Goal: Task Accomplishment & Management: Manage account settings

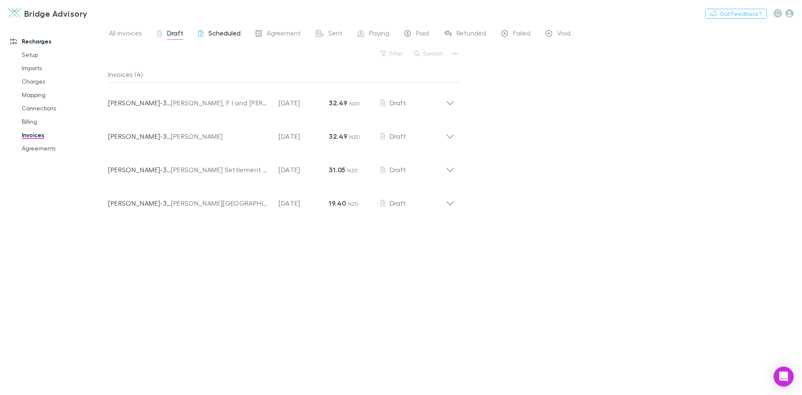
click at [212, 36] on span "Scheduled" at bounding box center [224, 34] width 32 height 11
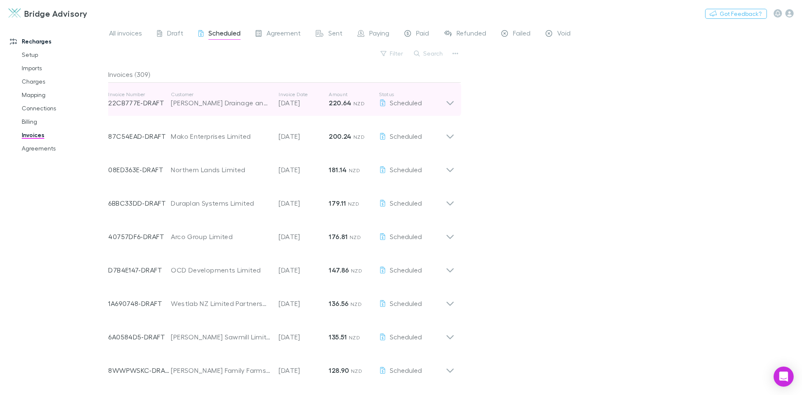
click at [452, 102] on icon at bounding box center [450, 99] width 9 height 17
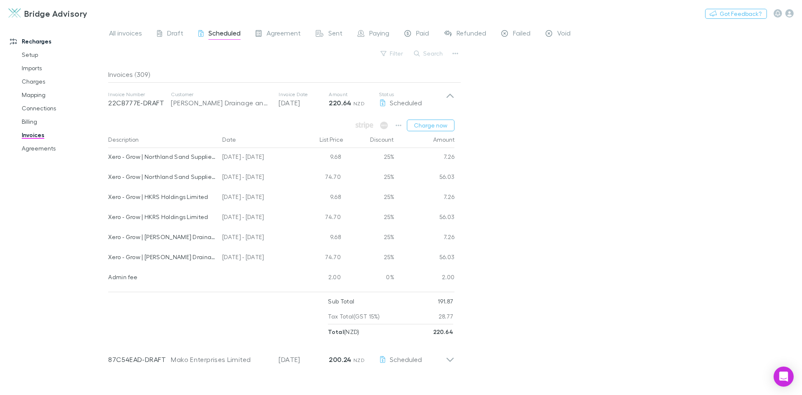
click at [522, 168] on div "All invoices Draft Scheduled Agreement Sent Paying Paid Refunded Failed Void Fi…" at bounding box center [455, 208] width 694 height 371
click at [278, 38] on span "Agreement" at bounding box center [283, 34] width 34 height 11
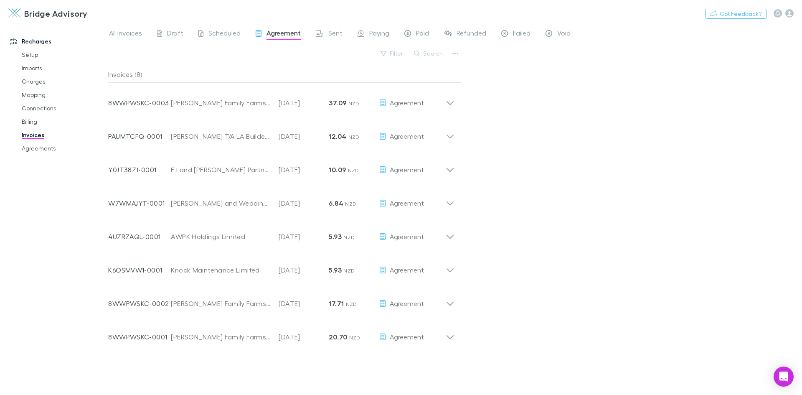
click at [61, 207] on div "Recharges Setup Imports Charges Mapping Connections Billing Invoices Agreements" at bounding box center [57, 206] width 114 height 361
click at [223, 36] on span "Scheduled" at bounding box center [224, 34] width 32 height 11
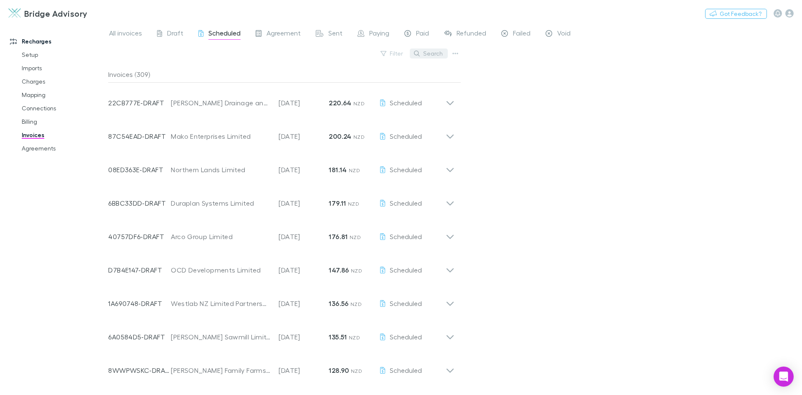
click at [441, 55] on button "Search" at bounding box center [429, 53] width 38 height 10
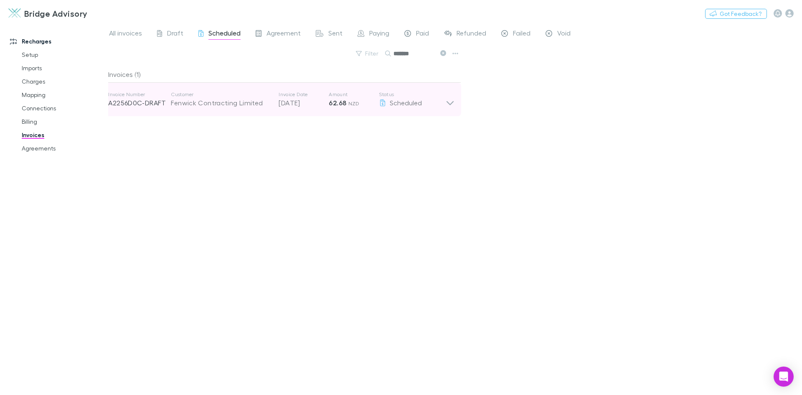
click at [451, 102] on icon at bounding box center [450, 99] width 9 height 17
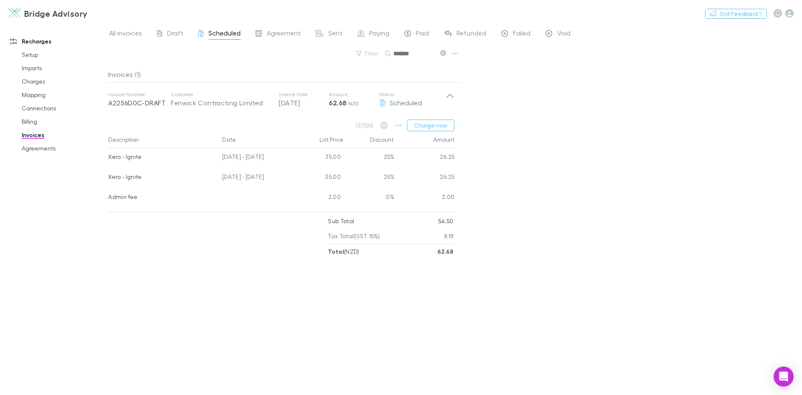
click at [418, 57] on input "*******" at bounding box center [414, 54] width 42 height 12
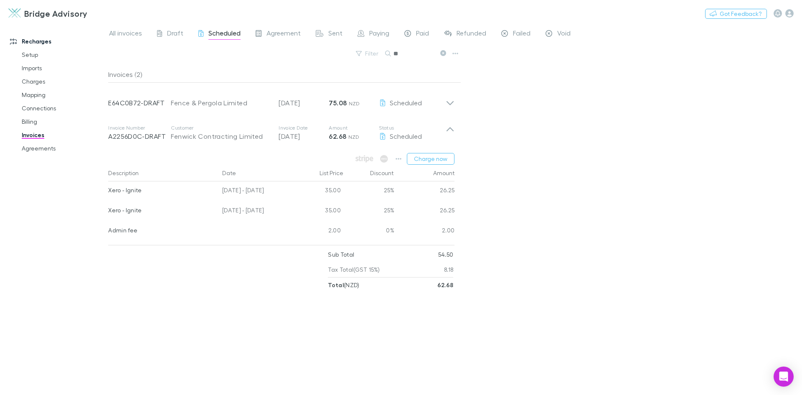
type input "*"
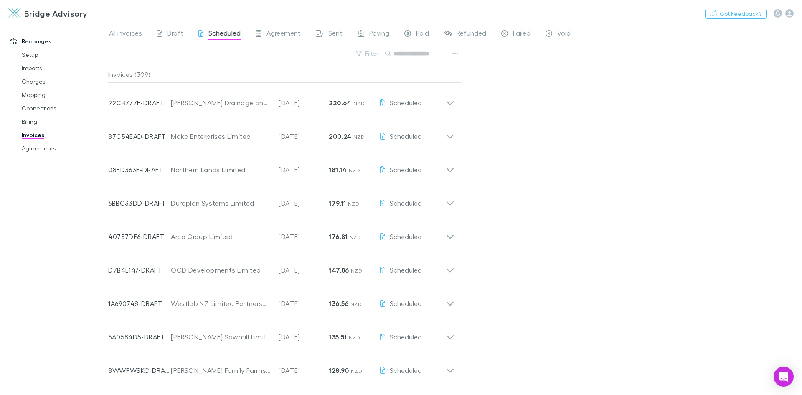
drag, startPoint x: 417, startPoint y: 56, endPoint x: 410, endPoint y: 65, distance: 11.3
click at [410, 65] on div "Filter Search" at bounding box center [284, 57] width 353 height 18
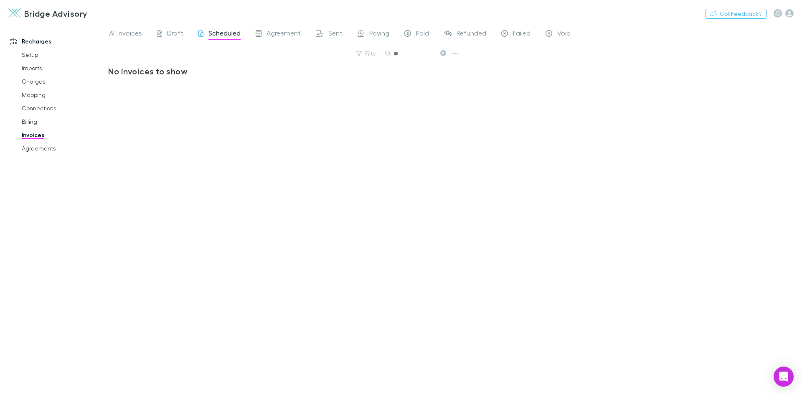
type input "*"
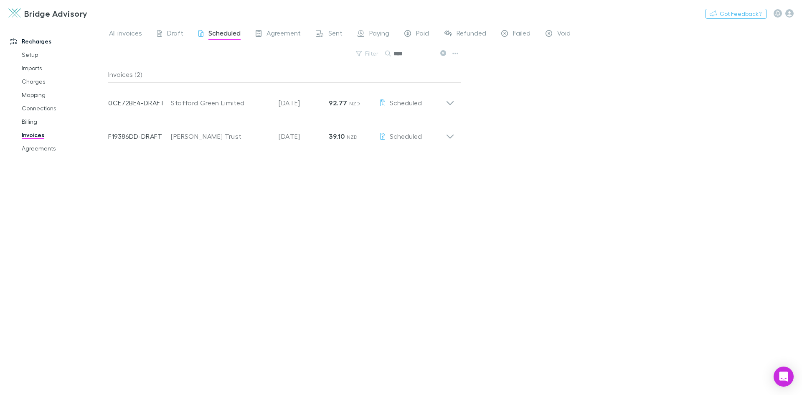
click at [500, 195] on div "All invoices Draft Scheduled Agreement Sent Paying Paid Refunded Failed Void Fi…" at bounding box center [455, 208] width 694 height 371
click at [443, 53] on icon at bounding box center [443, 53] width 6 height 6
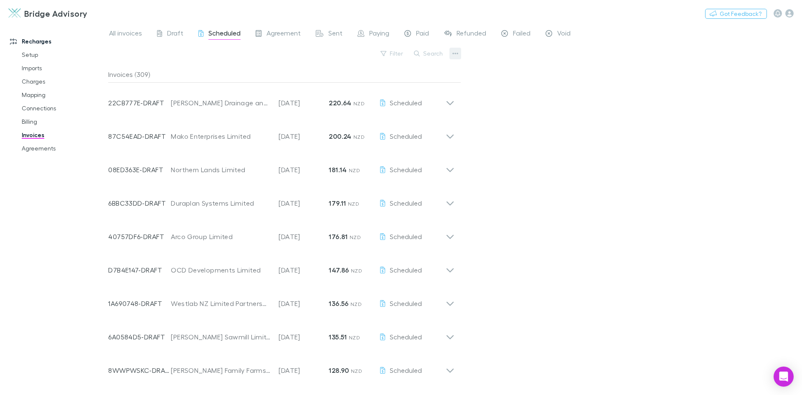
click at [456, 56] on icon "button" at bounding box center [455, 53] width 6 height 7
click at [402, 84] on p "Export invoices" at bounding box center [403, 81] width 101 height 10
click at [435, 53] on button "Search" at bounding box center [429, 53] width 38 height 10
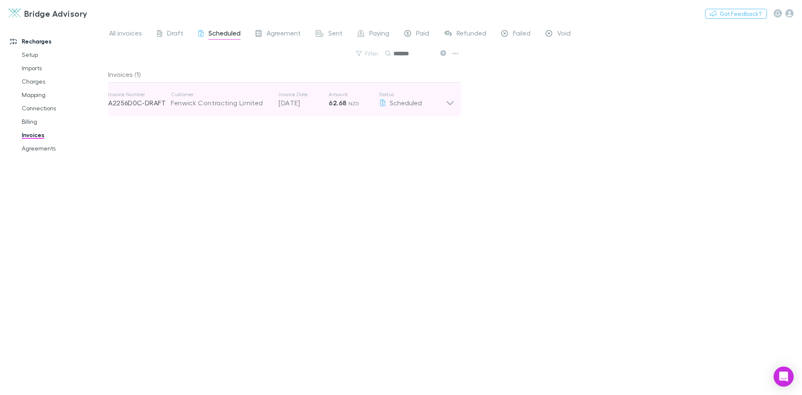
type input "*******"
click at [451, 103] on icon at bounding box center [450, 99] width 9 height 17
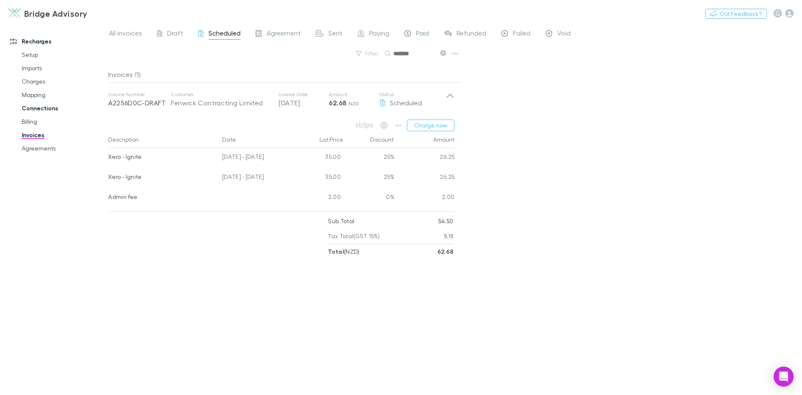
drag, startPoint x: 30, startPoint y: 122, endPoint x: 75, endPoint y: 104, distance: 48.0
click at [30, 122] on link "Billing" at bounding box center [62, 121] width 99 height 13
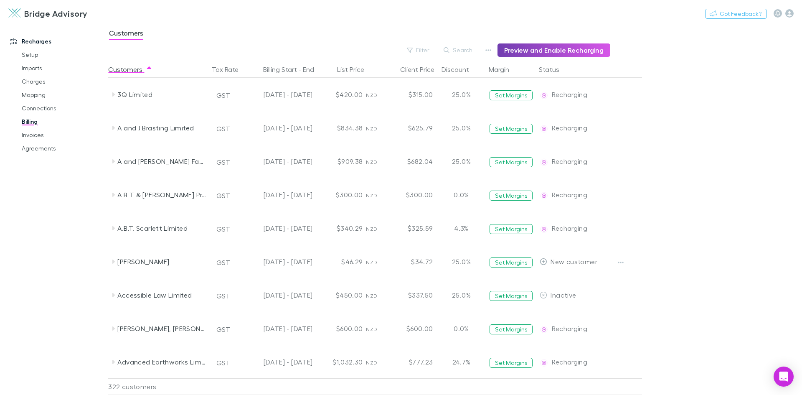
click at [539, 48] on button "Preview and Enable Recharging" at bounding box center [553, 49] width 113 height 13
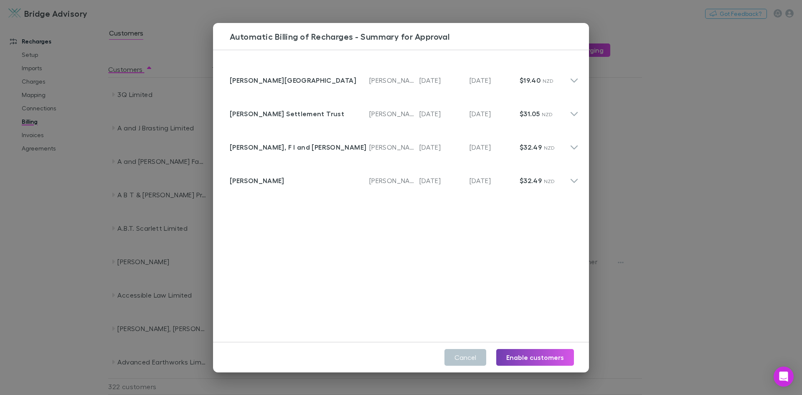
click at [550, 356] on button "Enable customers" at bounding box center [535, 357] width 78 height 17
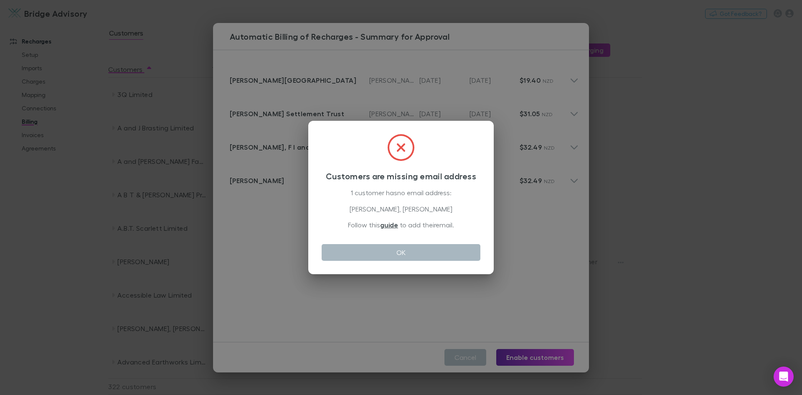
click at [421, 246] on button "OK" at bounding box center [401, 252] width 159 height 17
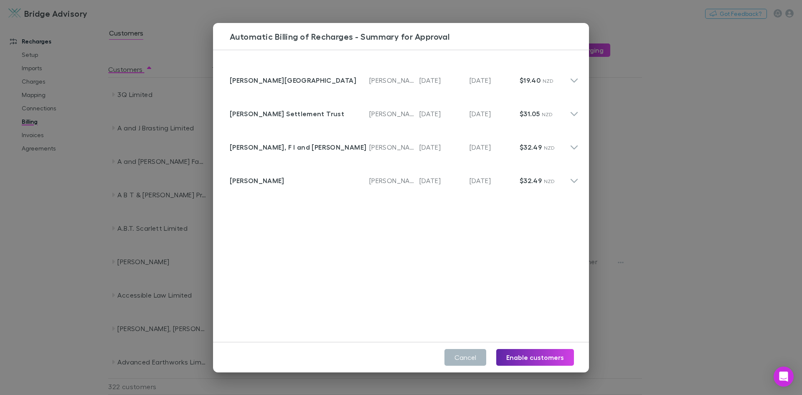
click at [477, 357] on button "Cancel" at bounding box center [465, 357] width 42 height 17
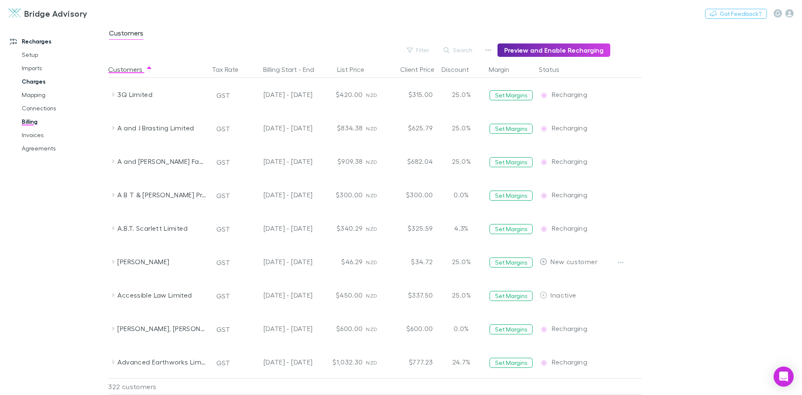
click at [33, 81] on link "Charges" at bounding box center [62, 81] width 99 height 13
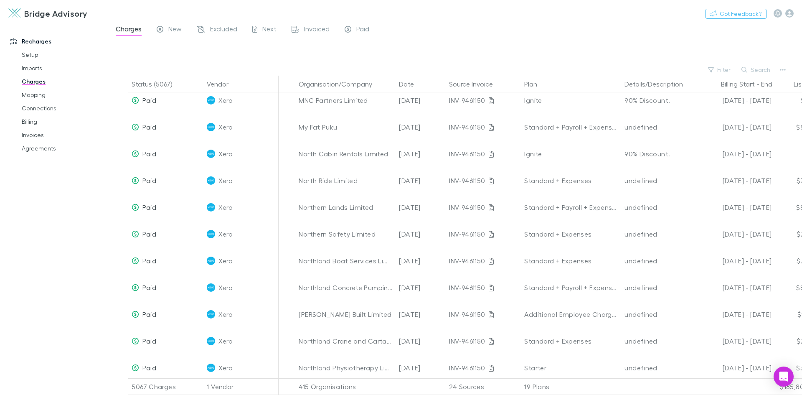
scroll to position [1503, 0]
click at [760, 69] on button "Search" at bounding box center [756, 70] width 38 height 10
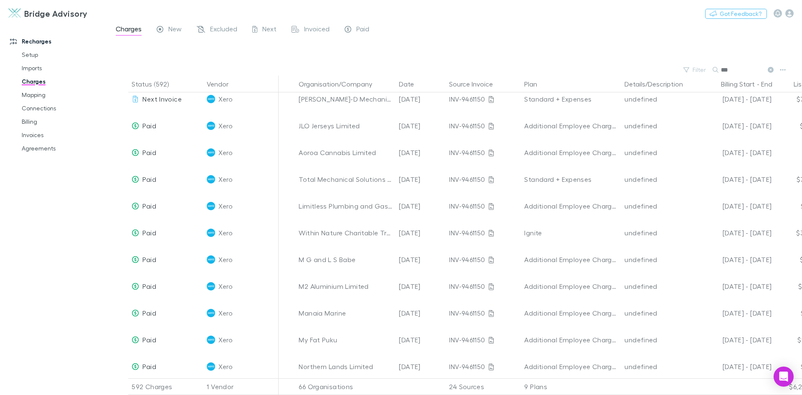
scroll to position [114, 0]
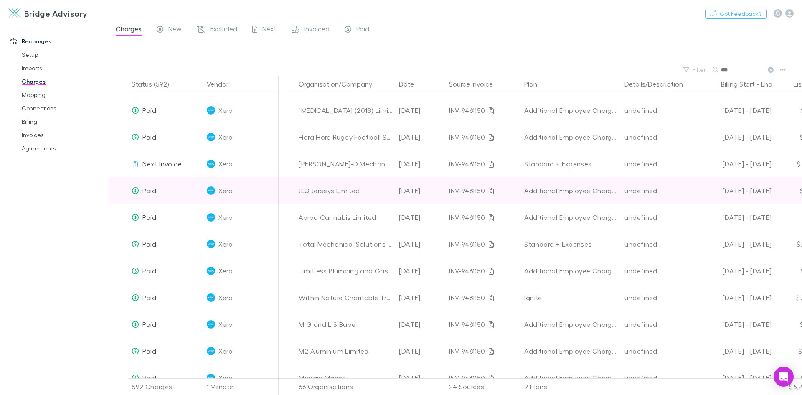
scroll to position [72, 0]
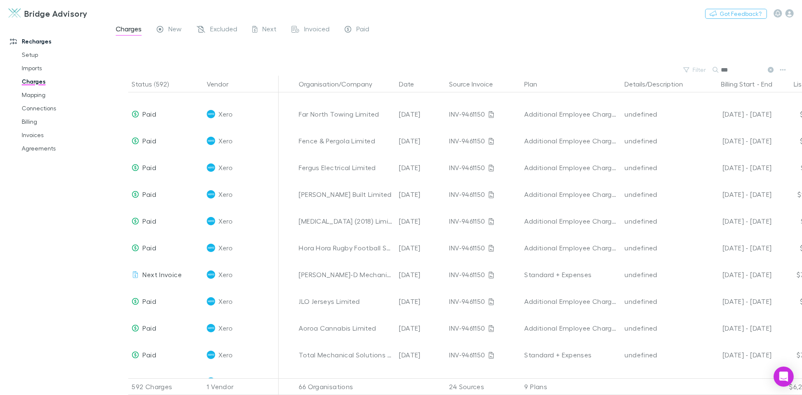
click at [737, 70] on input "***" at bounding box center [742, 70] width 42 height 12
type input "*"
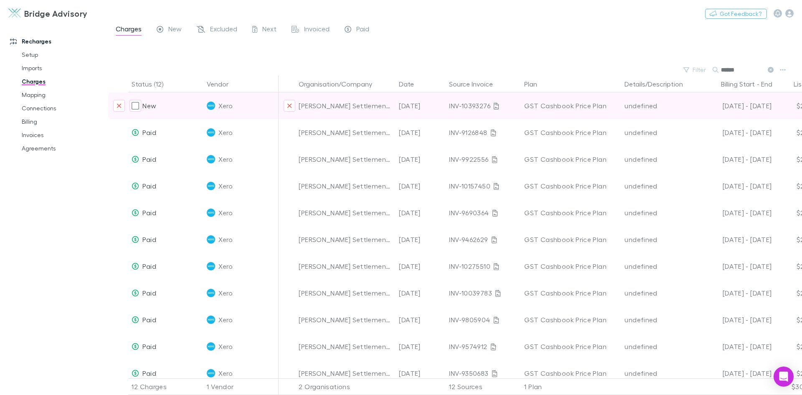
type input "******"
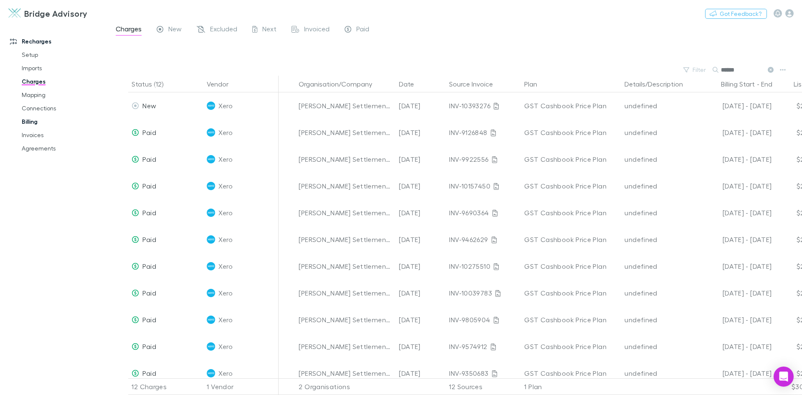
click at [33, 120] on link "Billing" at bounding box center [62, 121] width 99 height 13
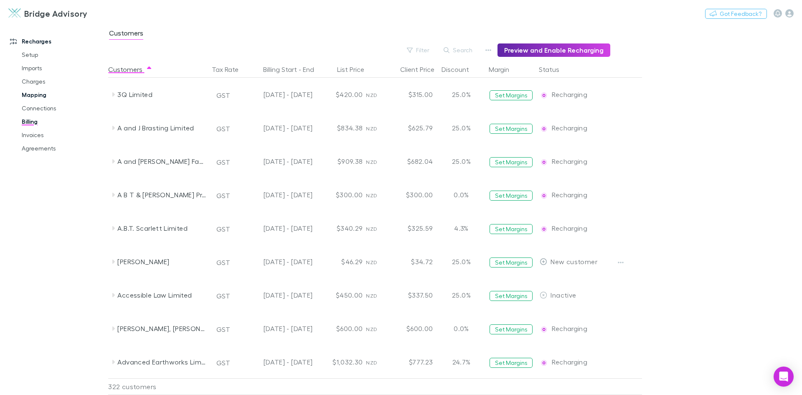
click at [28, 96] on link "Mapping" at bounding box center [62, 94] width 99 height 13
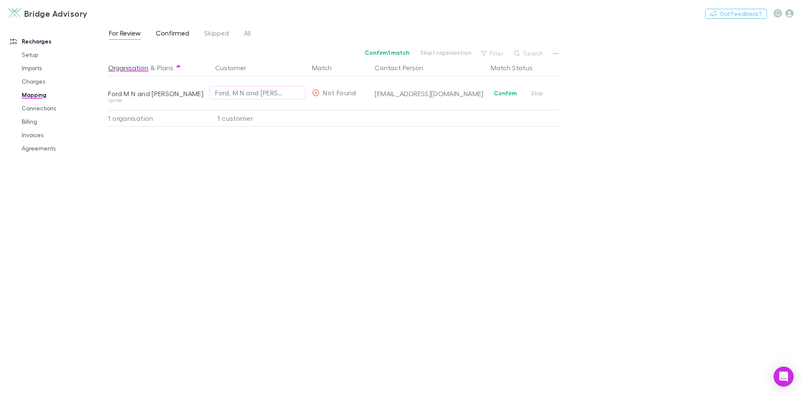
click at [175, 32] on span "Confirmed" at bounding box center [172, 34] width 33 height 11
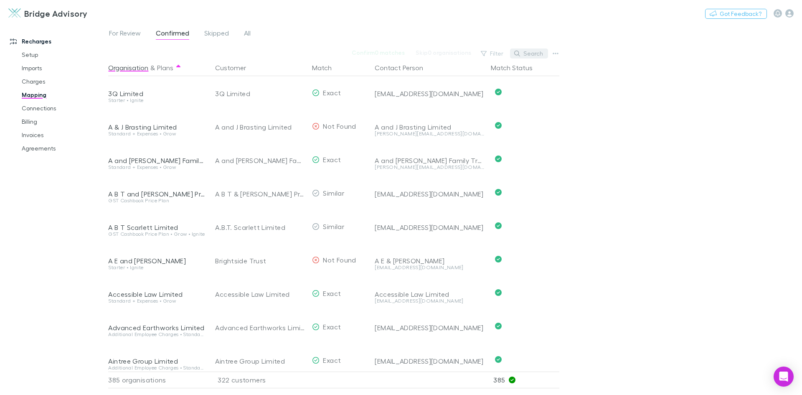
click at [537, 52] on button "Search" at bounding box center [529, 53] width 38 height 10
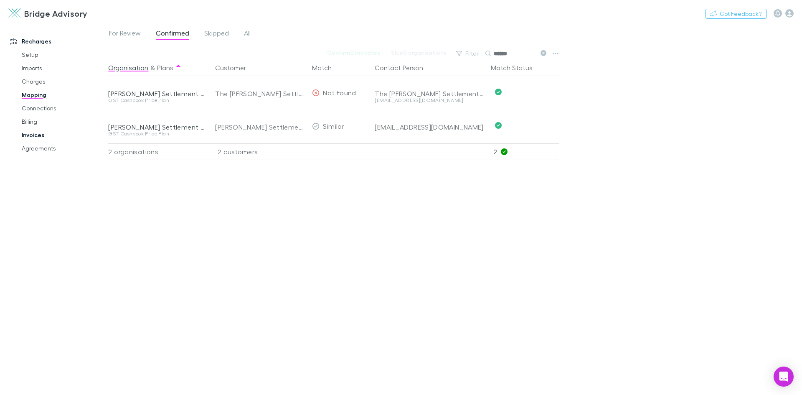
type input "******"
click at [34, 138] on link "Invoices" at bounding box center [62, 134] width 99 height 13
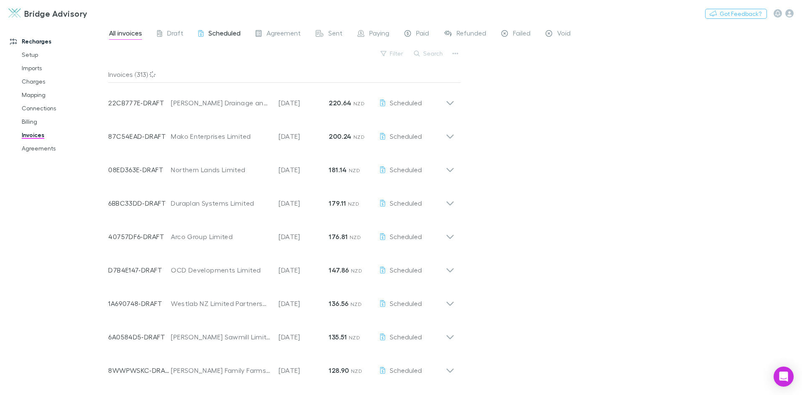
click at [214, 30] on span "Scheduled" at bounding box center [224, 34] width 32 height 11
click at [174, 33] on span "Draft" at bounding box center [175, 34] width 16 height 11
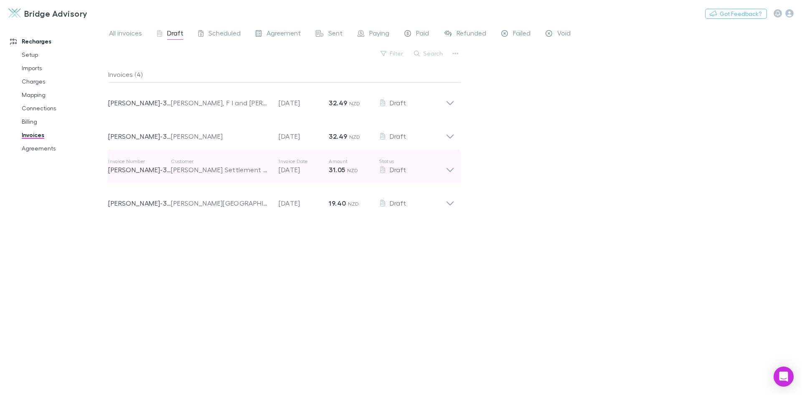
click at [452, 169] on icon at bounding box center [449, 170] width 7 height 4
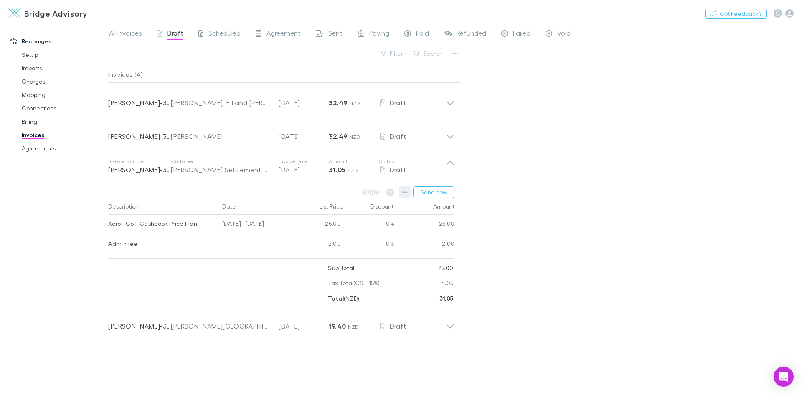
click at [404, 192] on icon "button" at bounding box center [405, 192] width 6 height 2
click at [514, 188] on div at bounding box center [401, 197] width 802 height 395
click at [440, 193] on button "Send now" at bounding box center [433, 192] width 41 height 12
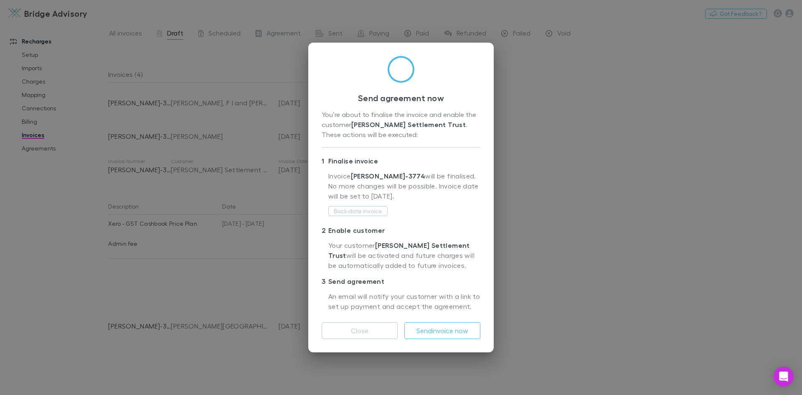
click at [416, 292] on p "An email will notify your customer with a link to set up payment and accept the…" at bounding box center [404, 301] width 152 height 21
click at [437, 335] on button "Send invoice now" at bounding box center [442, 330] width 76 height 17
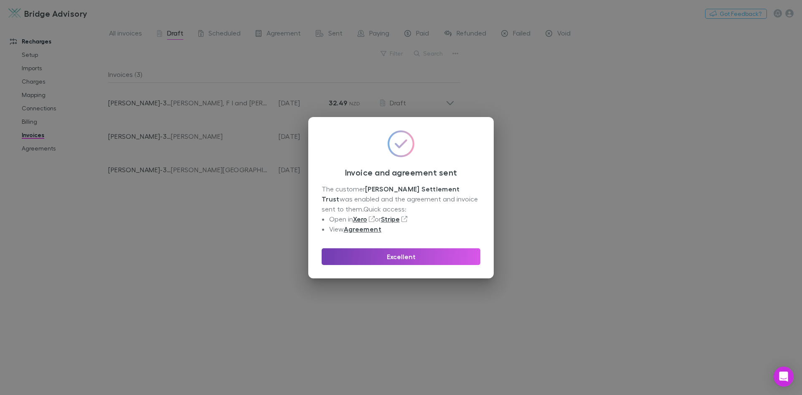
click at [411, 261] on button "Excellent" at bounding box center [401, 256] width 159 height 17
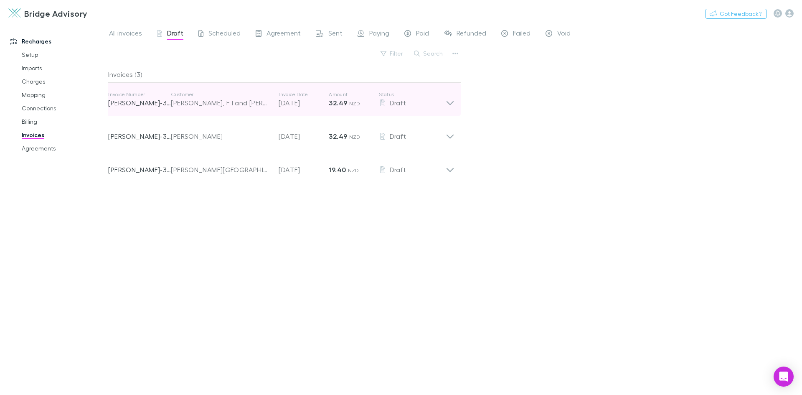
click at [448, 106] on icon at bounding box center [450, 99] width 9 height 17
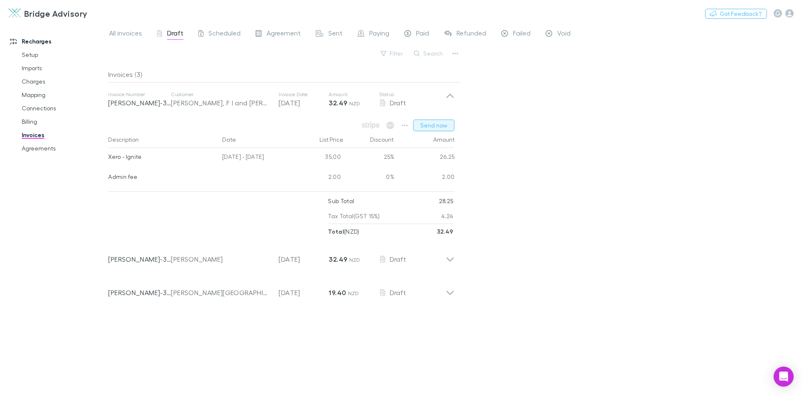
click at [439, 126] on button "Send now" at bounding box center [433, 125] width 41 height 12
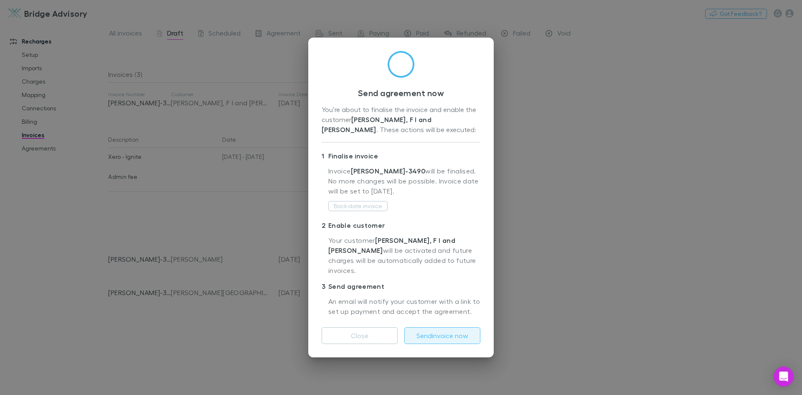
click at [464, 332] on button "Send invoice now" at bounding box center [442, 335] width 76 height 17
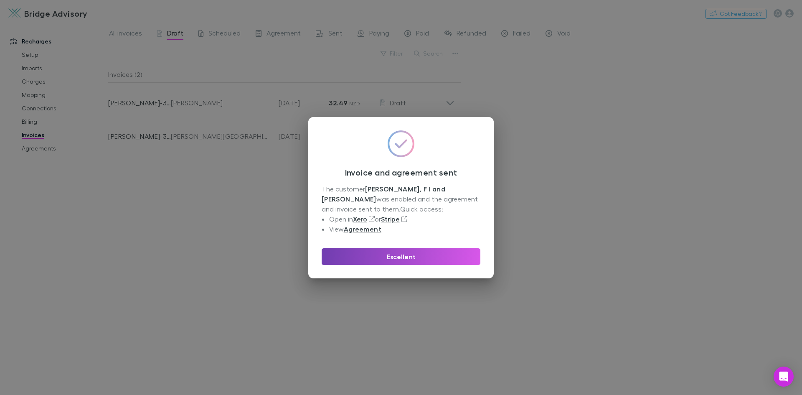
click at [400, 258] on button "Excellent" at bounding box center [401, 256] width 159 height 17
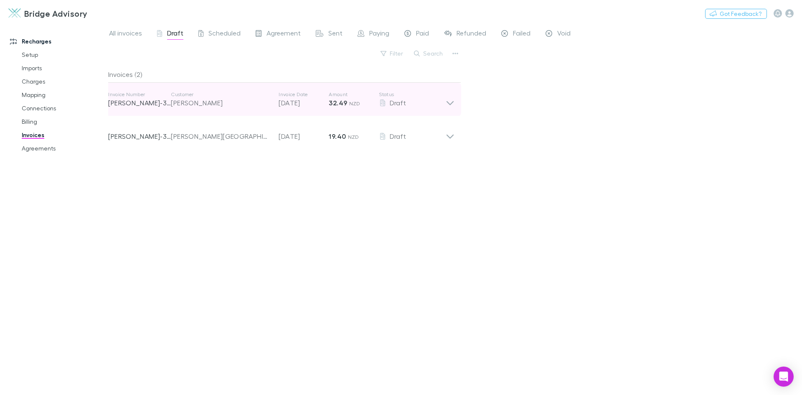
click at [450, 103] on icon at bounding box center [450, 99] width 9 height 17
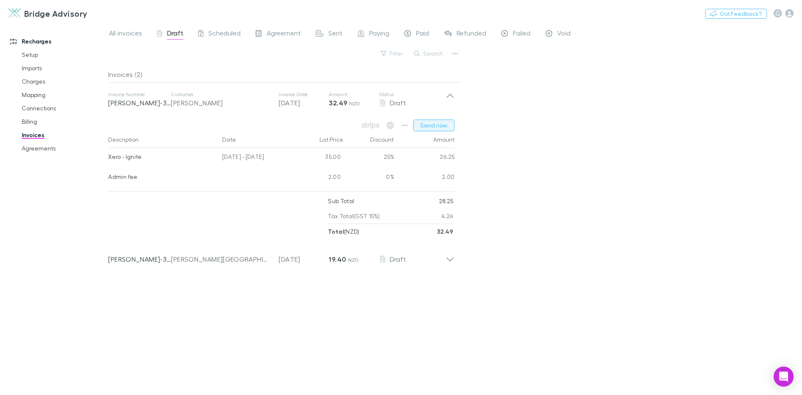
click at [437, 127] on button "Send now" at bounding box center [433, 125] width 41 height 12
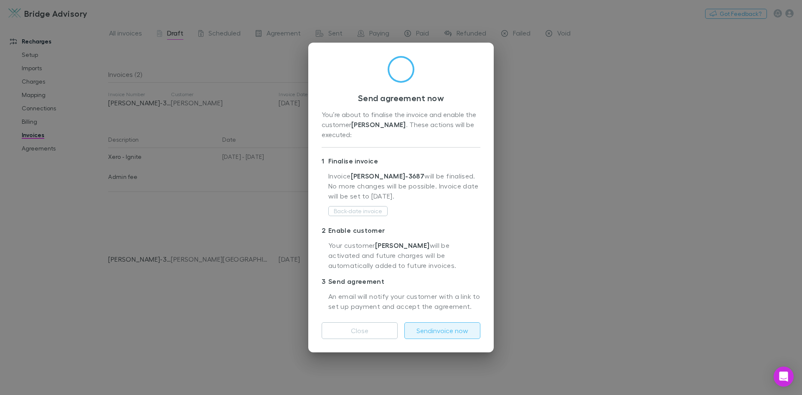
click at [441, 332] on button "Send invoice now" at bounding box center [442, 330] width 76 height 17
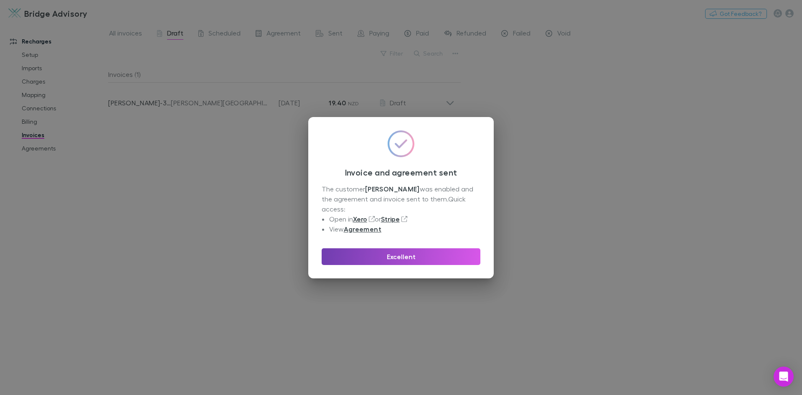
click at [416, 254] on button "Excellent" at bounding box center [401, 256] width 159 height 17
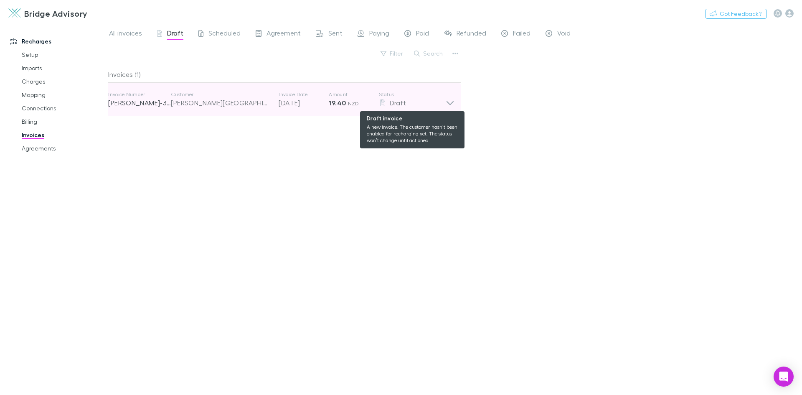
click at [442, 102] on div "Draft" at bounding box center [412, 103] width 67 height 10
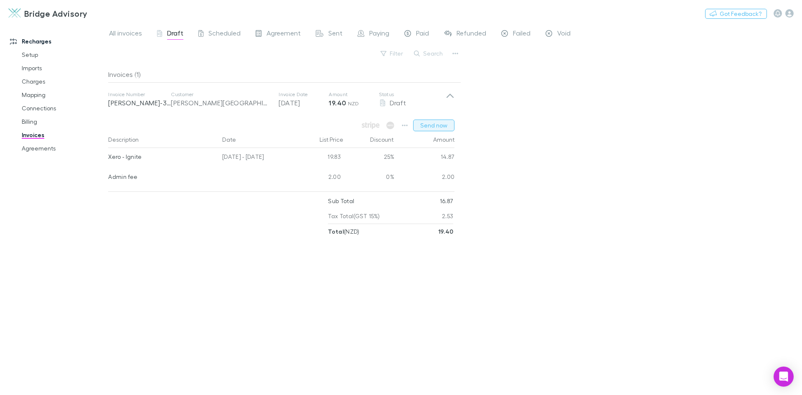
click at [445, 125] on button "Send now" at bounding box center [433, 125] width 41 height 12
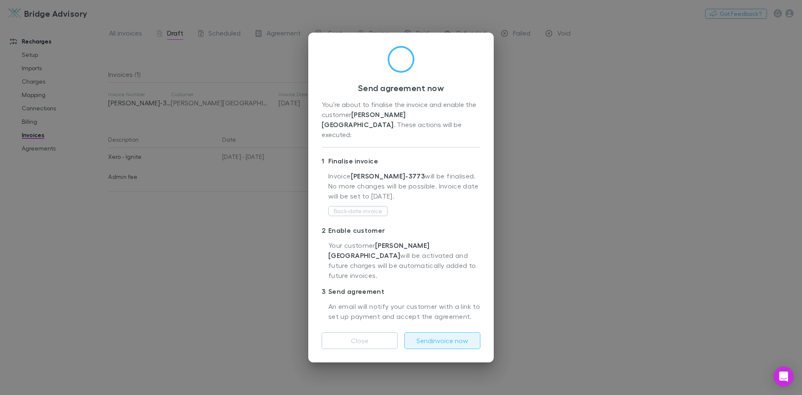
click at [447, 337] on button "Send invoice now" at bounding box center [442, 340] width 76 height 17
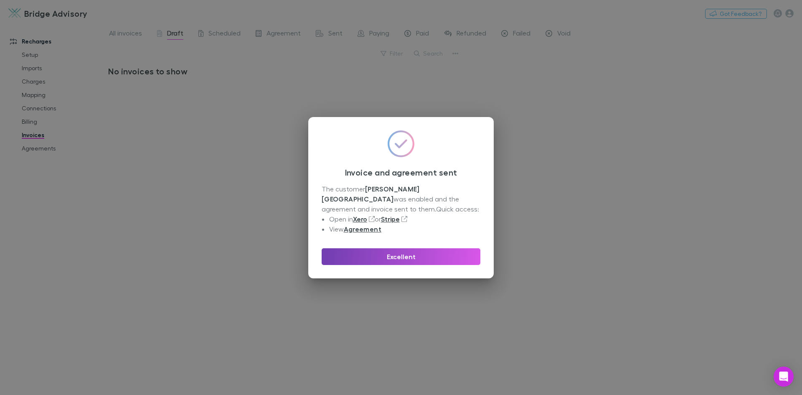
click at [437, 257] on button "Excellent" at bounding box center [401, 256] width 159 height 17
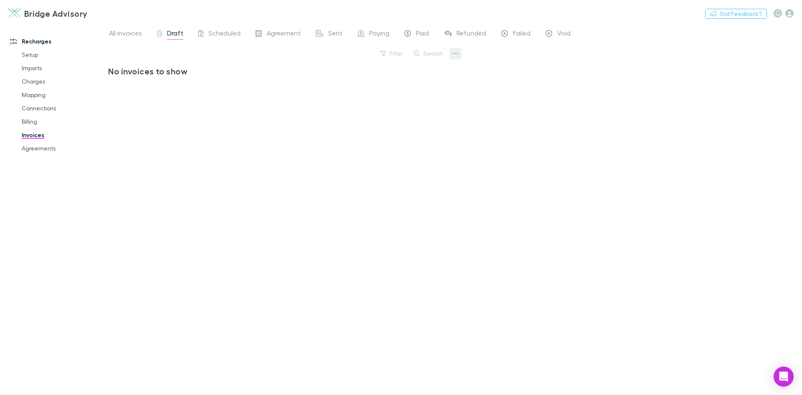
click at [457, 53] on icon "button" at bounding box center [456, 54] width 6 height 2
click at [415, 84] on p "Export invoices" at bounding box center [403, 81] width 101 height 10
click at [430, 56] on button "Search" at bounding box center [429, 53] width 38 height 10
click at [228, 31] on span "Scheduled" at bounding box center [224, 34] width 32 height 11
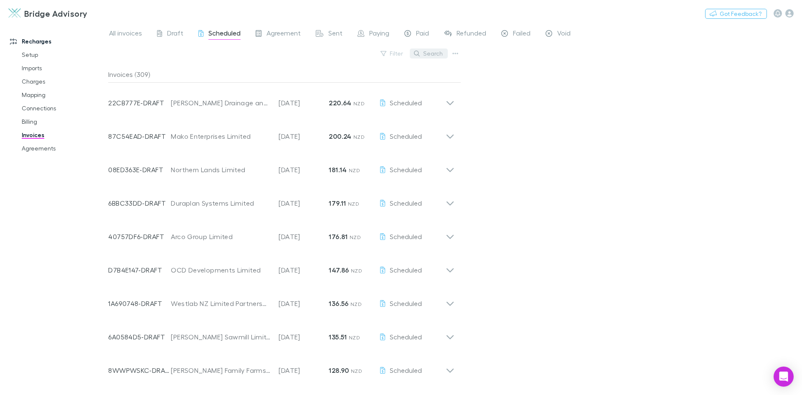
click at [436, 53] on button "Search" at bounding box center [429, 53] width 38 height 10
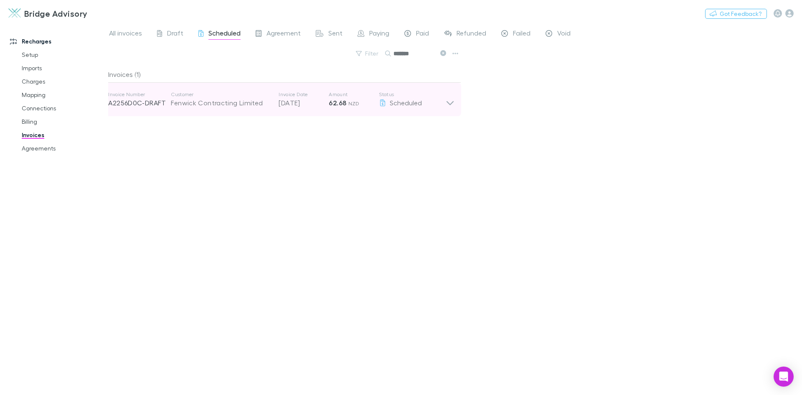
type input "*******"
click at [446, 104] on icon at bounding box center [450, 99] width 9 height 17
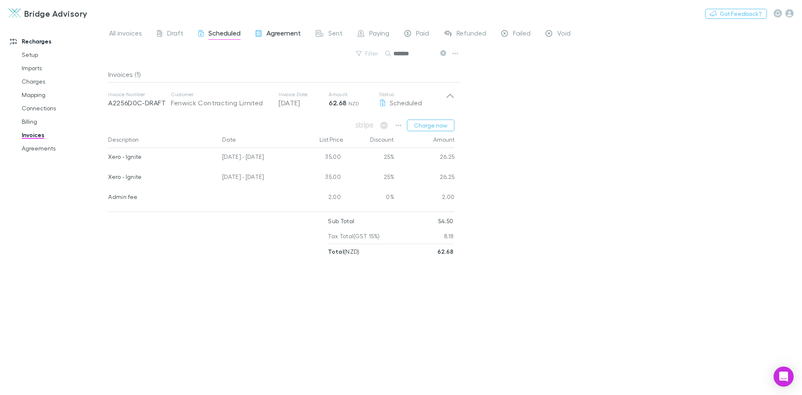
click at [281, 35] on span "Agreement" at bounding box center [283, 34] width 34 height 11
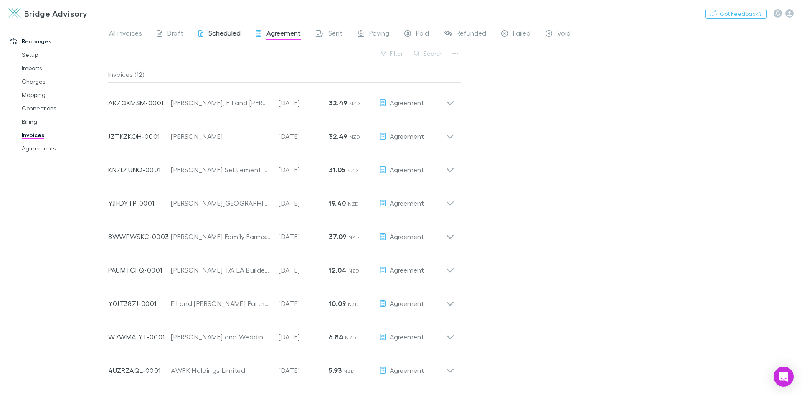
click at [225, 35] on span "Scheduled" at bounding box center [224, 34] width 32 height 11
click at [431, 54] on button "Search" at bounding box center [429, 53] width 38 height 10
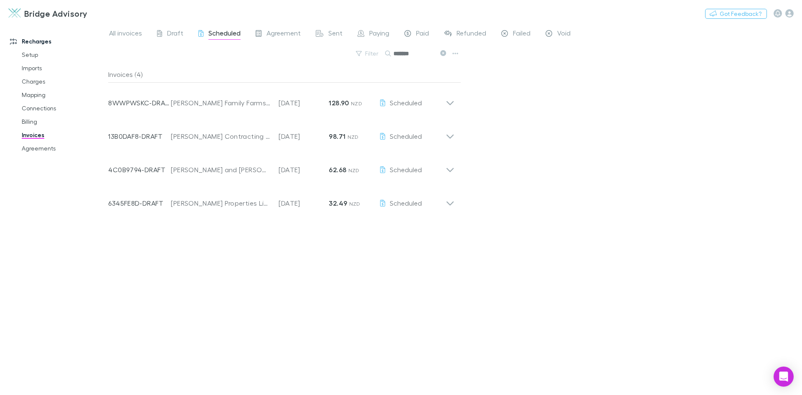
type input "*******"
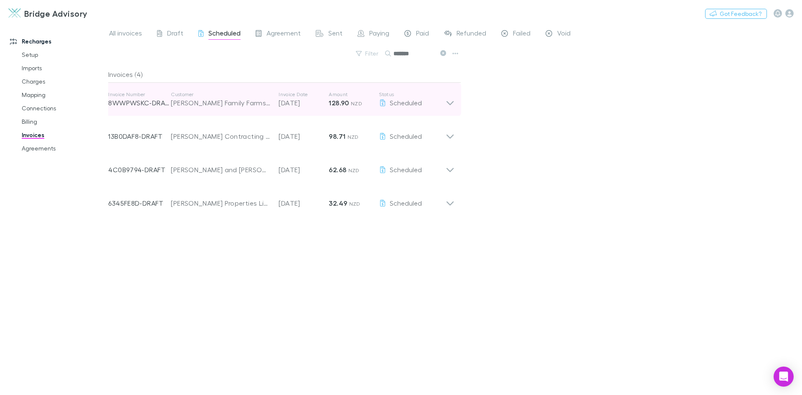
click at [447, 104] on icon at bounding box center [450, 99] width 9 height 17
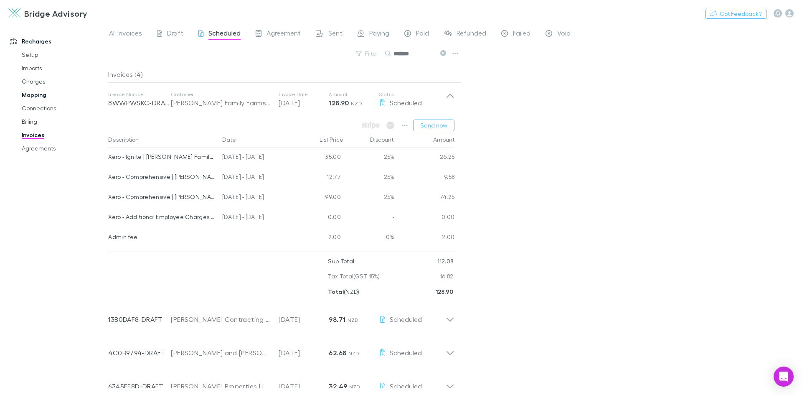
click at [36, 94] on link "Mapping" at bounding box center [62, 94] width 99 height 13
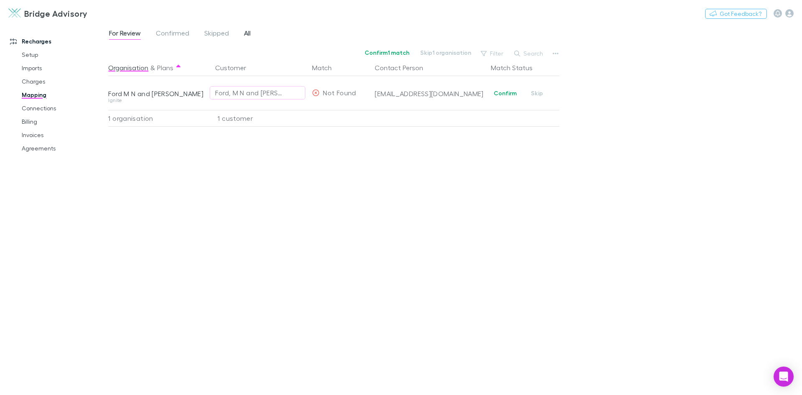
click at [247, 31] on span "All" at bounding box center [247, 34] width 7 height 11
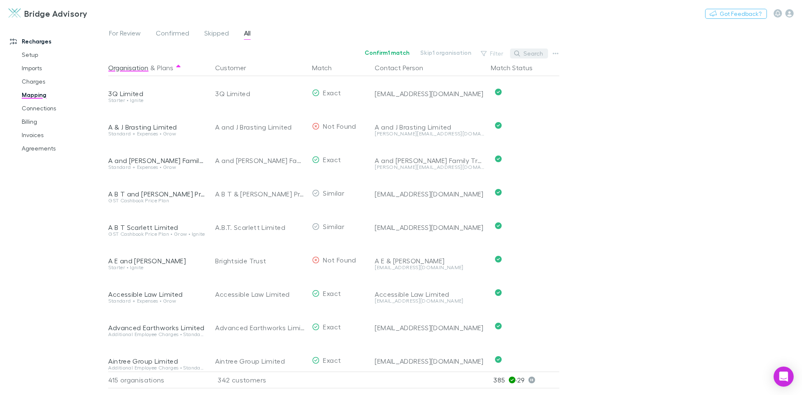
click at [538, 53] on button "Search" at bounding box center [529, 53] width 38 height 10
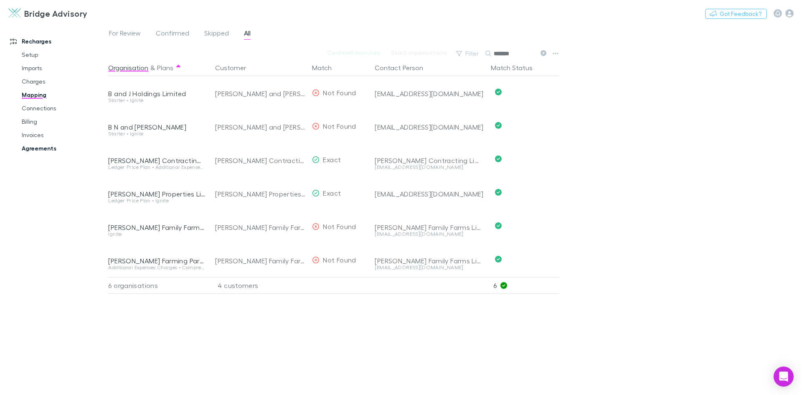
type input "*******"
click at [36, 151] on link "Agreements" at bounding box center [62, 148] width 99 height 13
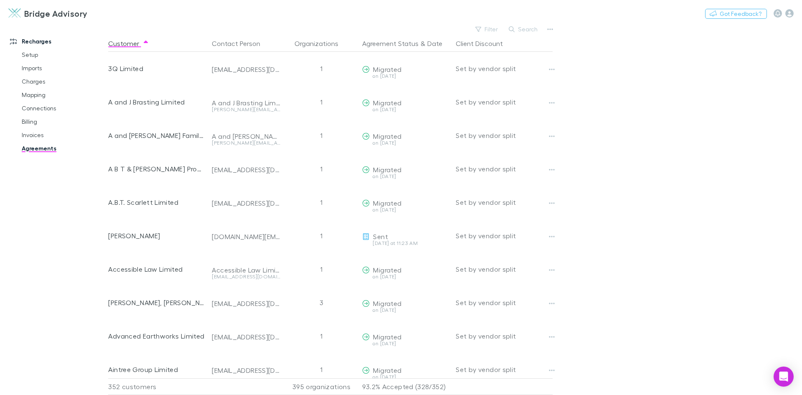
click at [659, 159] on main "Filter Search Customer Contact Person Organizations Agreement Status & Date Cli…" at bounding box center [455, 208] width 694 height 371
click at [33, 135] on link "Invoices" at bounding box center [62, 134] width 99 height 13
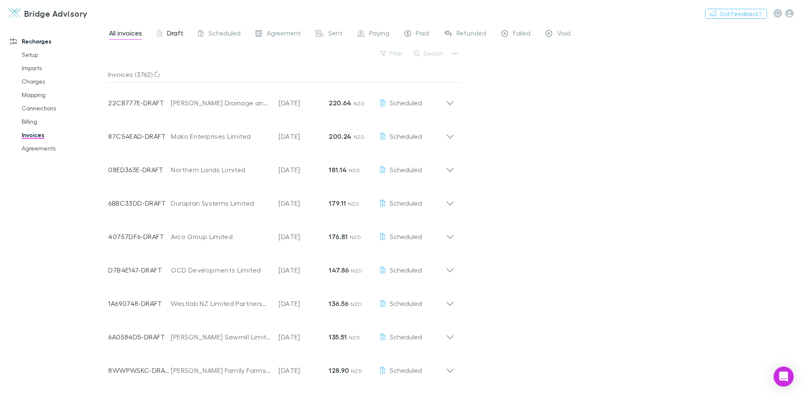
click at [174, 31] on span "Draft" at bounding box center [175, 34] width 16 height 11
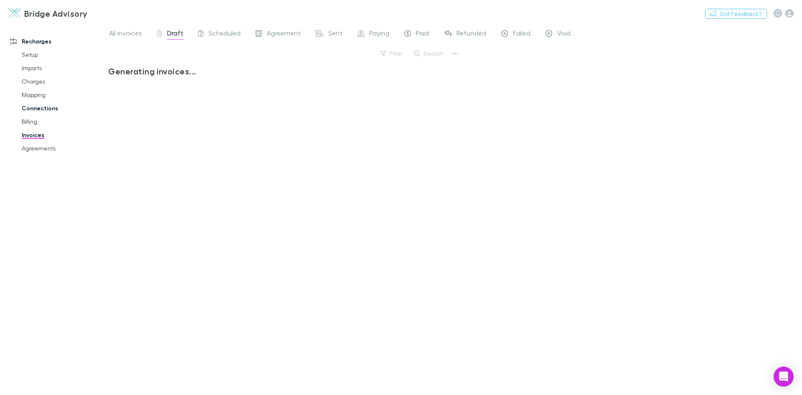
click at [46, 109] on link "Connections" at bounding box center [62, 107] width 99 height 13
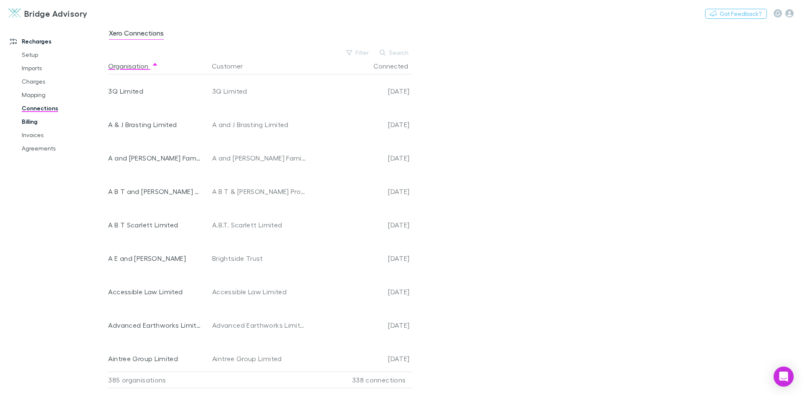
click at [31, 122] on link "Billing" at bounding box center [62, 121] width 99 height 13
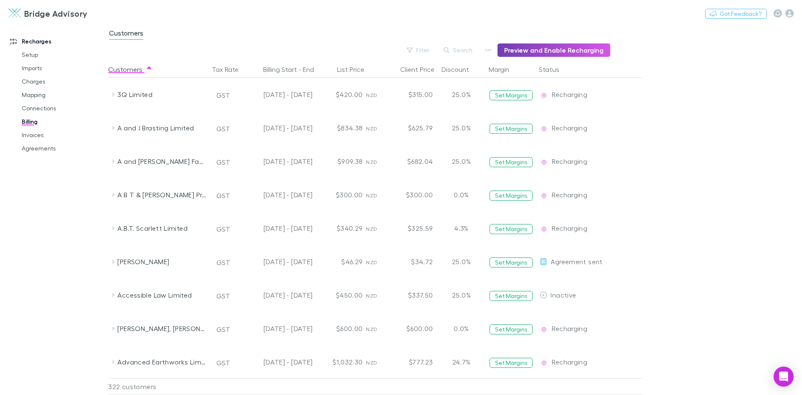
click at [563, 48] on button "Preview and Enable Recharging" at bounding box center [553, 49] width 113 height 13
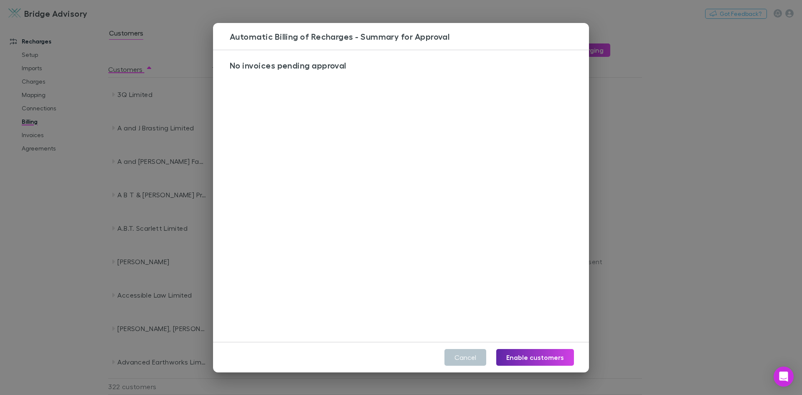
click at [714, 175] on div "Automatic Billing of Recharges - Summary for Approval No invoices pending appro…" at bounding box center [401, 197] width 802 height 395
